Goal: Navigation & Orientation: Find specific page/section

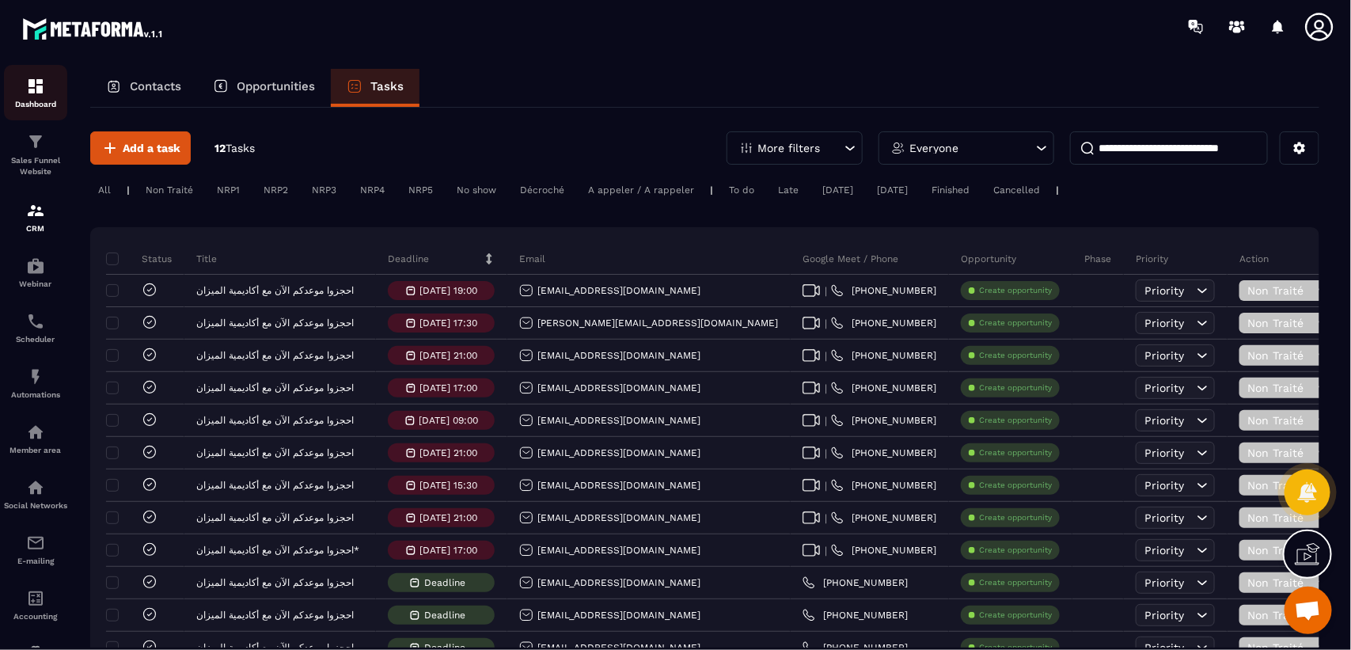
click at [36, 91] on img at bounding box center [35, 86] width 19 height 19
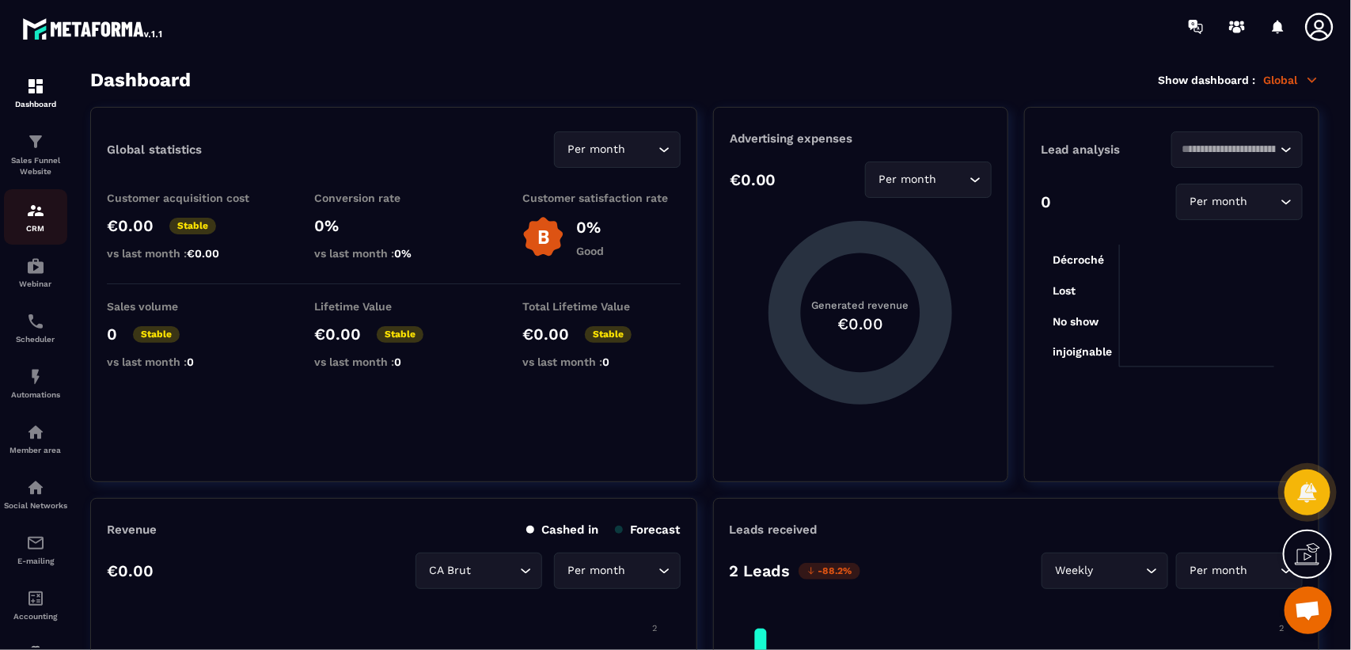
click at [30, 219] on img at bounding box center [35, 210] width 19 height 19
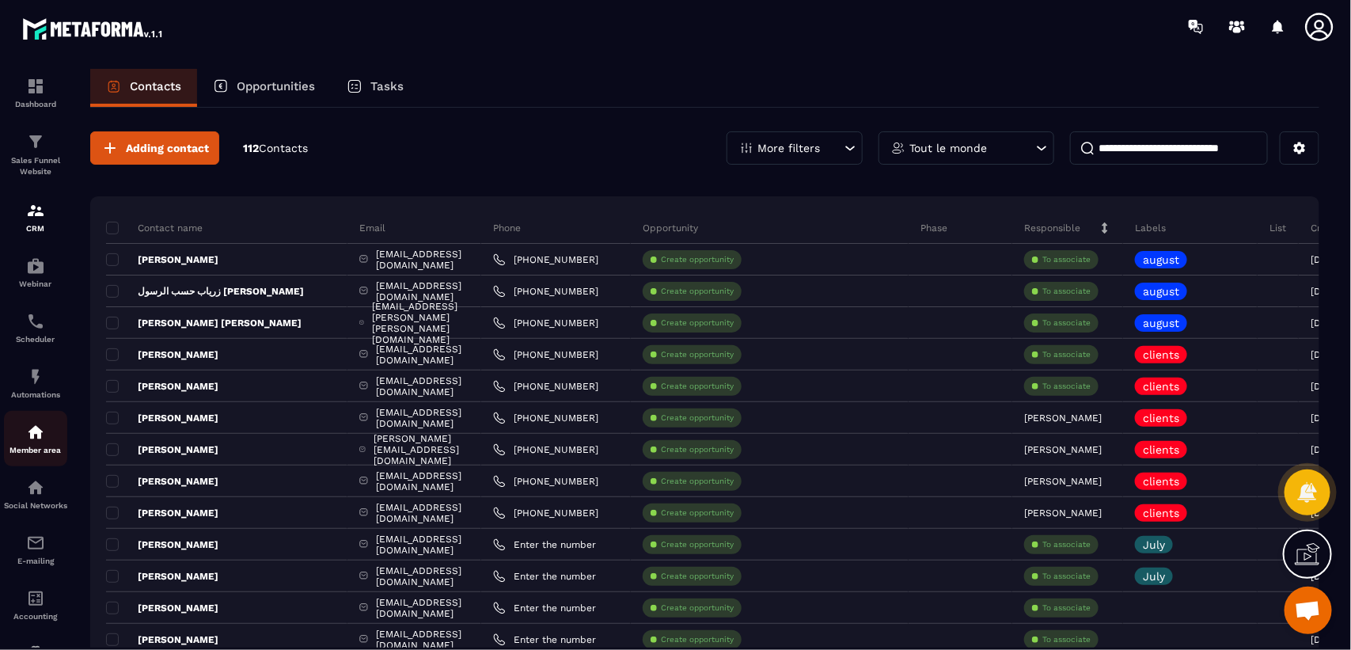
click at [32, 434] on img at bounding box center [35, 431] width 19 height 19
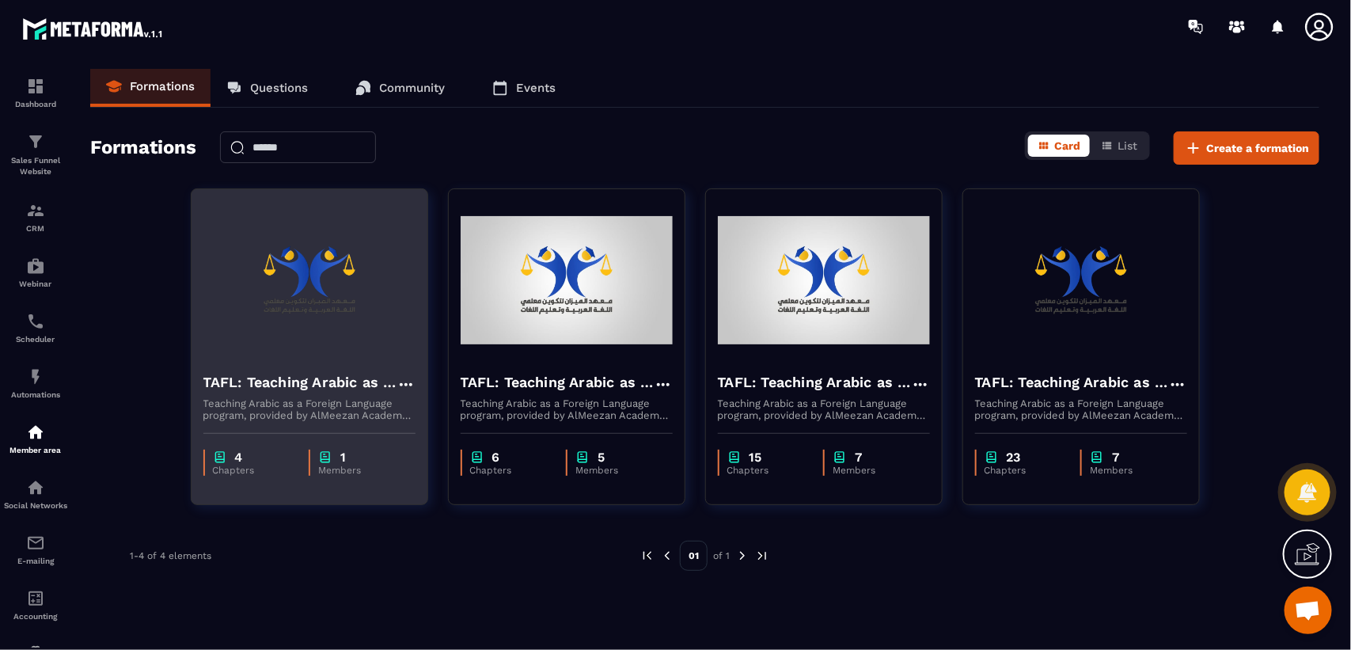
click at [388, 440] on div "4 Chapters 1 Members" at bounding box center [309, 454] width 236 height 66
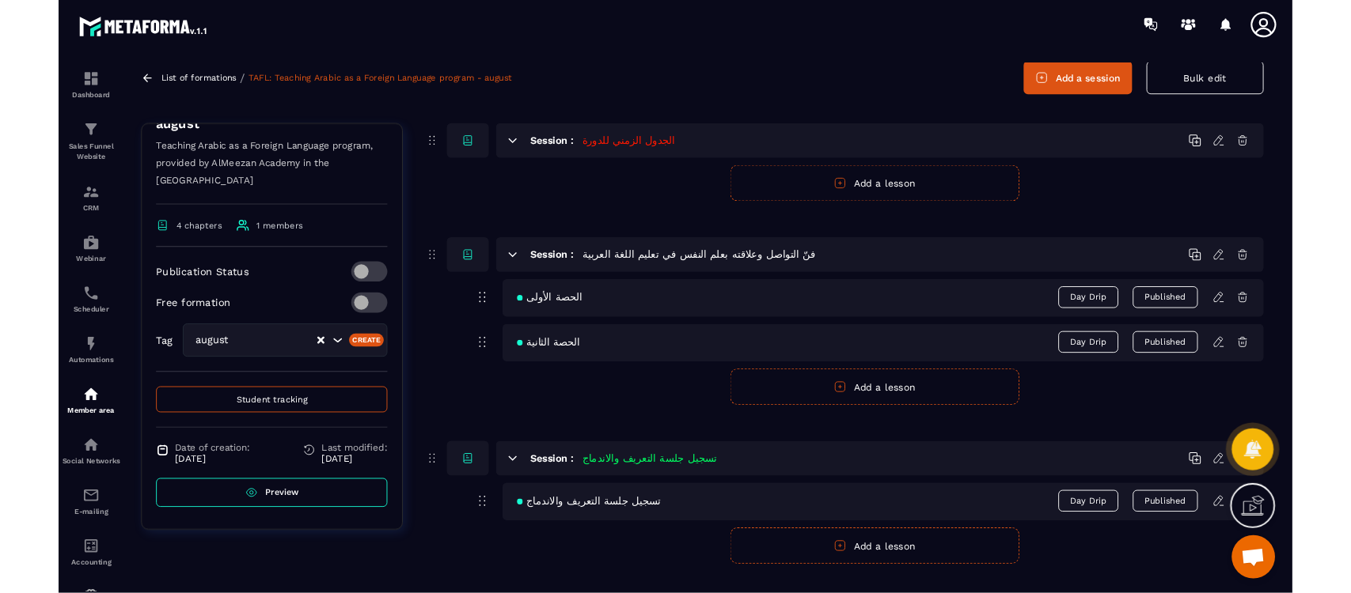
scroll to position [99, 0]
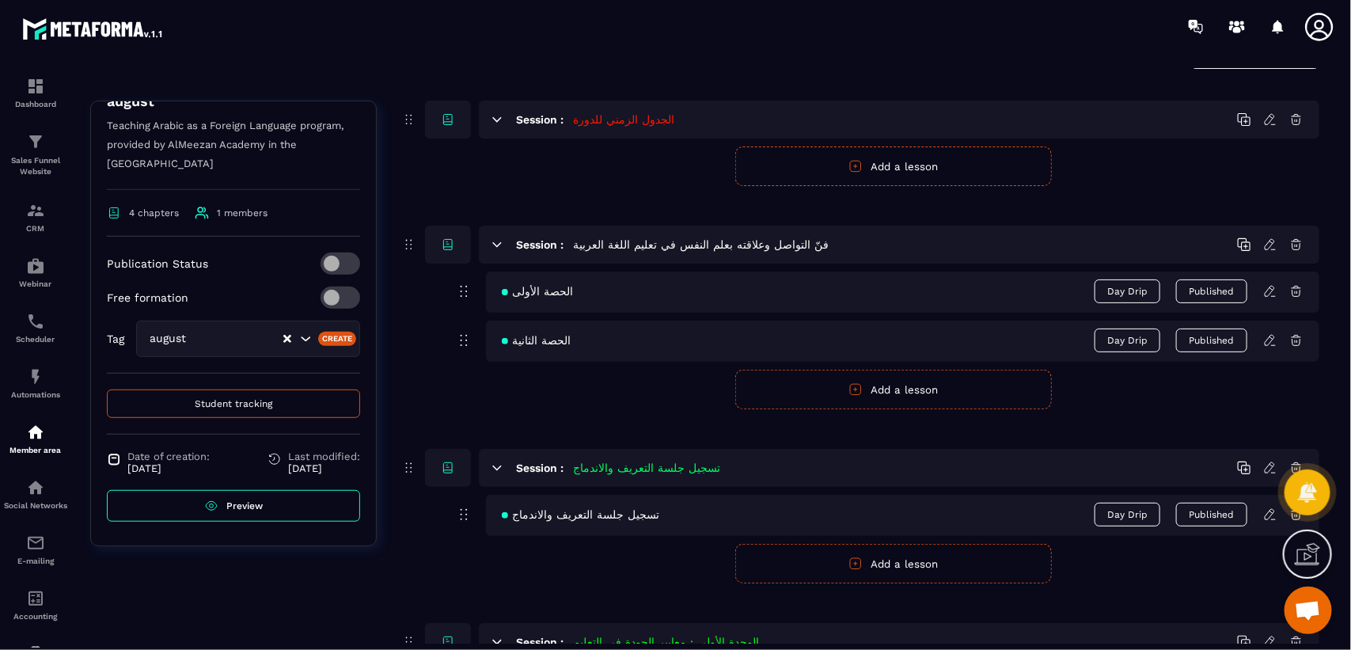
click at [235, 510] on span "Preview" at bounding box center [244, 505] width 36 height 11
